Goal: Task Accomplishment & Management: Use online tool/utility

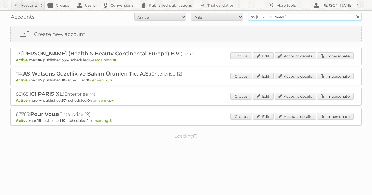
drag, startPoint x: 283, startPoint y: 16, endPoint x: 198, endPoint y: 15, distance: 84.8
click at [203, 15] on form "All Active Expired Pending All Paid Trials Self service as [PERSON_NAME] Search" at bounding box center [186, 17] width 352 height 8
type input "carrefour [GEOGRAPHIC_DATA]"
click at [354, 13] on input "Search" at bounding box center [358, 17] width 8 height 8
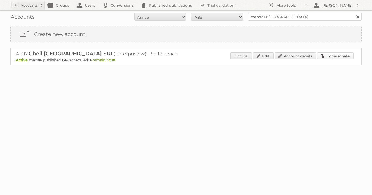
click at [333, 57] on link "Impersonate" at bounding box center [335, 55] width 36 height 7
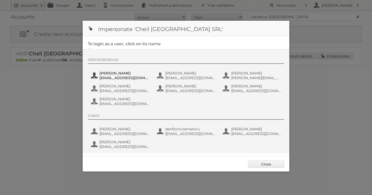
click at [117, 73] on span "Andrea Damian" at bounding box center [125, 73] width 50 height 5
